Goal: Task Accomplishment & Management: Manage account settings

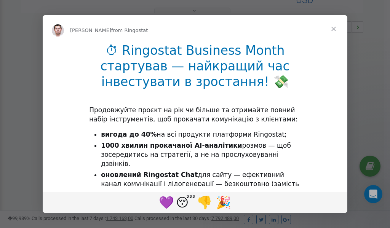
click at [335, 29] on span "Close" at bounding box center [333, 28] width 27 height 27
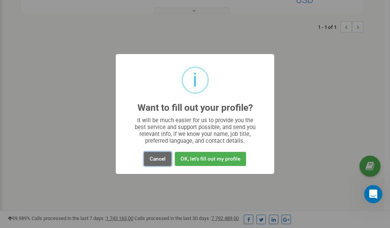
click at [159, 160] on button "Cancel" at bounding box center [157, 159] width 27 height 14
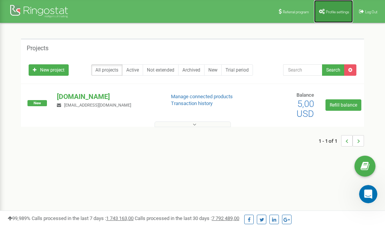
click at [332, 12] on span "Profile settings" at bounding box center [337, 12] width 23 height 4
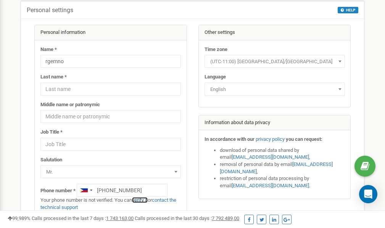
click at [145, 199] on link "verify it" at bounding box center [140, 200] width 16 height 6
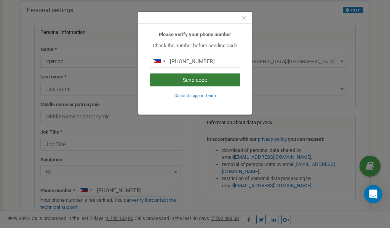
click at [196, 79] on button "Send code" at bounding box center [195, 80] width 91 height 13
